Goal: Information Seeking & Learning: Learn about a topic

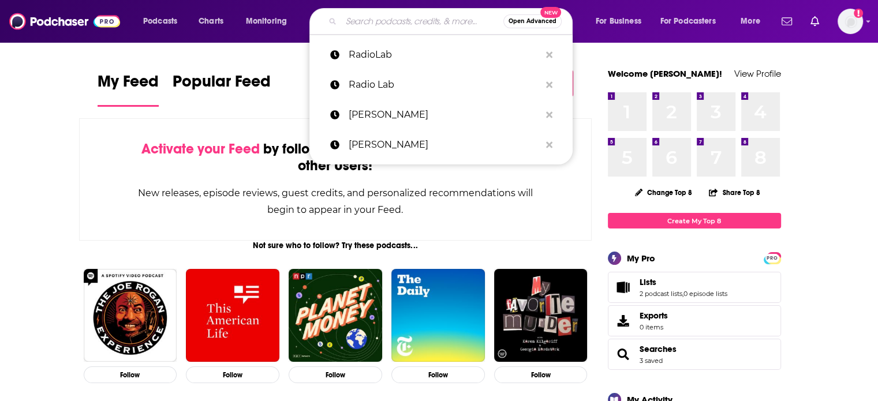
click at [366, 20] on input "Search podcasts, credits, & more..." at bounding box center [422, 21] width 162 height 18
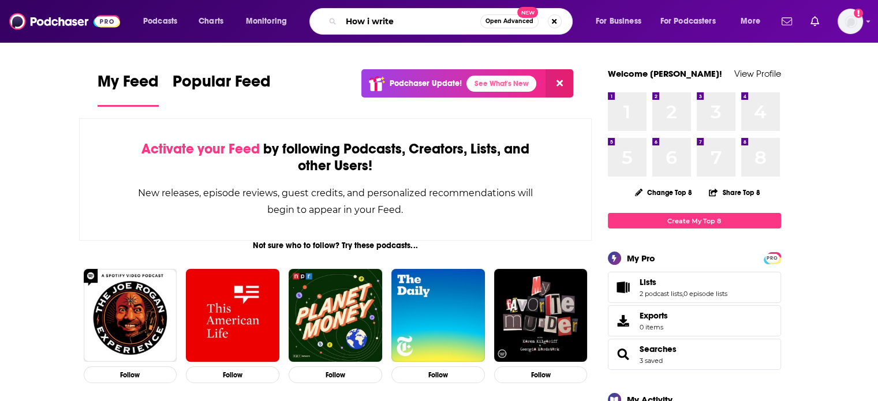
type input "How i write"
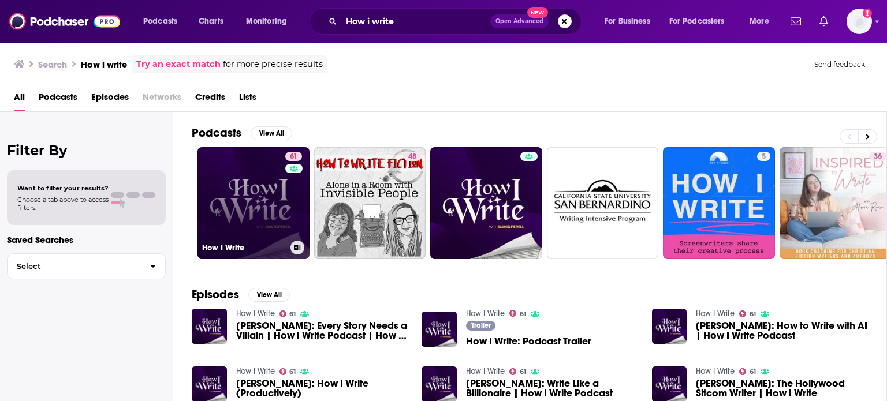
click at [265, 195] on link "61 How I Write" at bounding box center [253, 203] width 112 height 112
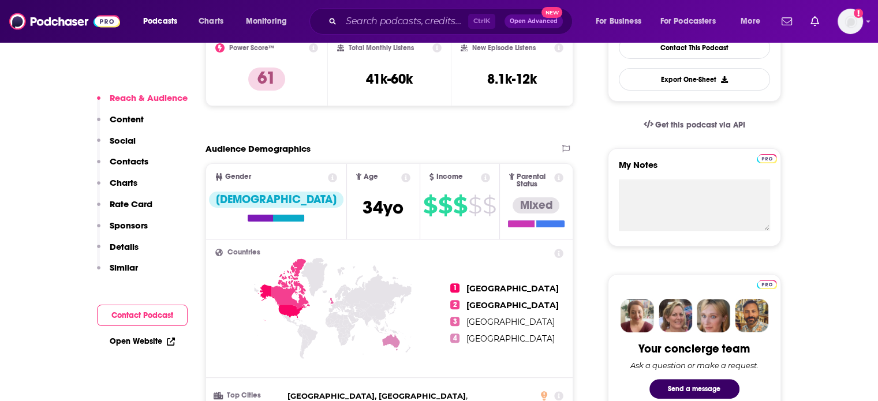
scroll to position [346, 0]
